Goal: Transaction & Acquisition: Purchase product/service

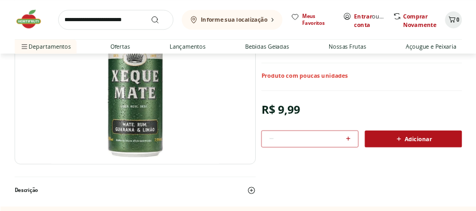
scroll to position [158, 0]
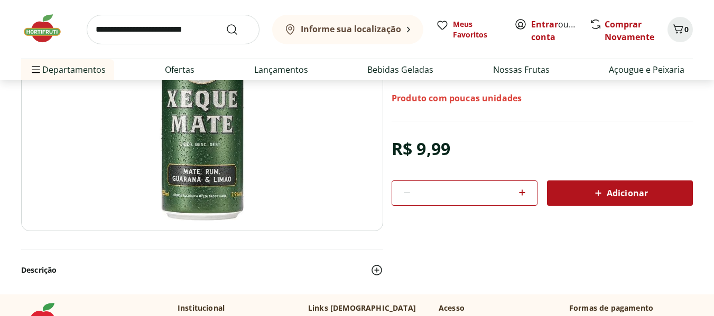
click at [209, 195] on img at bounding box center [202, 105] width 362 height 254
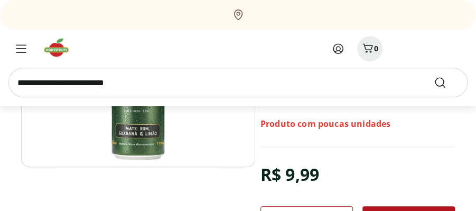
drag, startPoint x: 209, startPoint y: 195, endPoint x: 139, endPoint y: 130, distance: 95.7
click at [139, 130] on img at bounding box center [138, 85] width 234 height 164
click at [140, 130] on img at bounding box center [138, 85] width 234 height 164
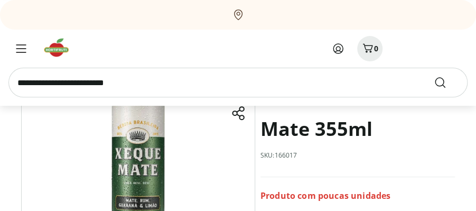
scroll to position [0, 0]
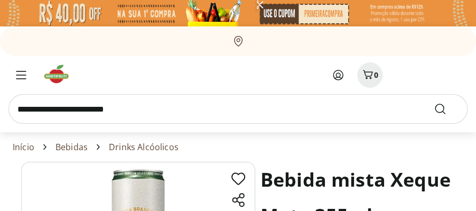
click at [159, 147] on link "Drinks Alcóolicos" at bounding box center [144, 147] width 70 height 10
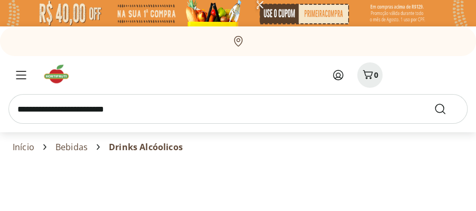
select select "**********"
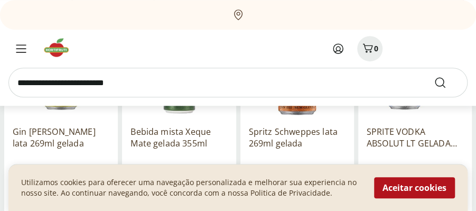
scroll to position [211, 0]
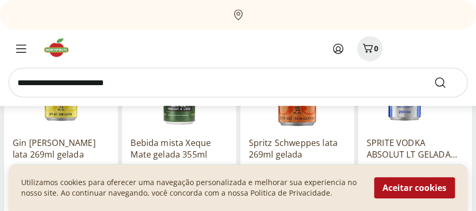
click at [176, 118] on img at bounding box center [178, 80] width 97 height 97
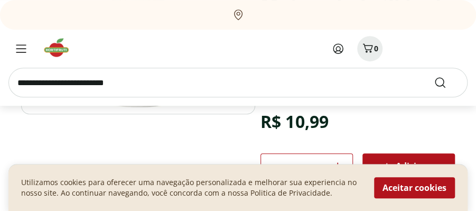
scroll to position [140, 0]
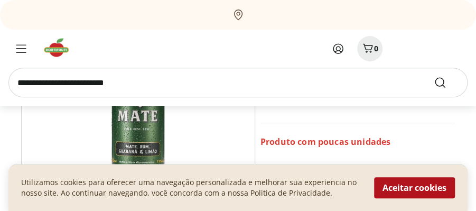
click at [146, 156] on img at bounding box center [138, 103] width 234 height 164
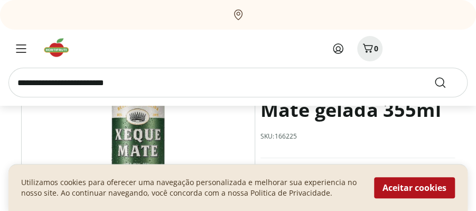
scroll to position [211, 0]
